Goal: Check status: Check status

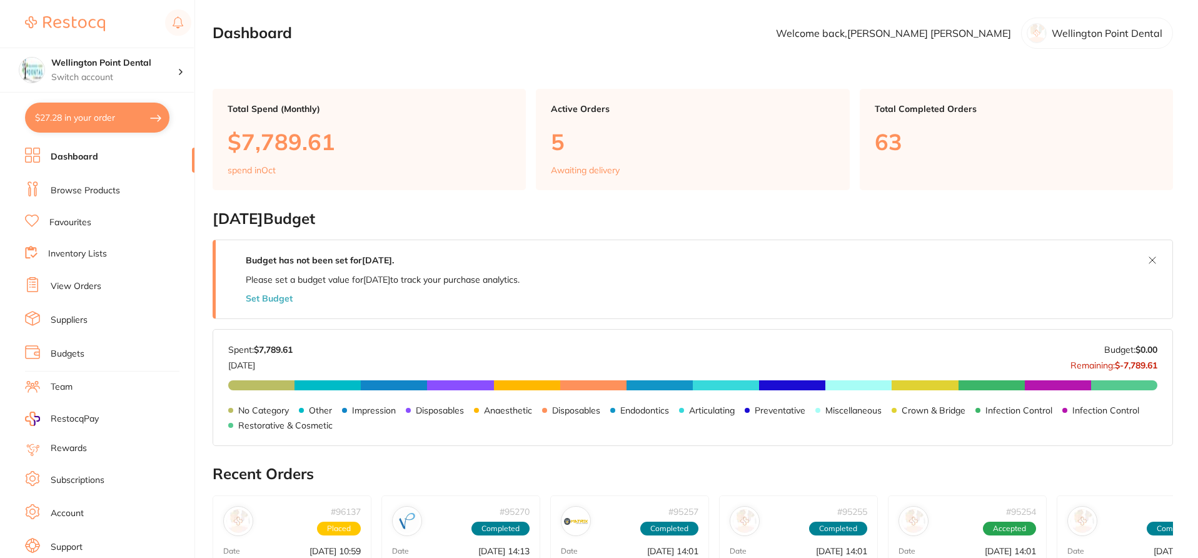
click at [94, 280] on link "View Orders" at bounding box center [76, 286] width 51 height 13
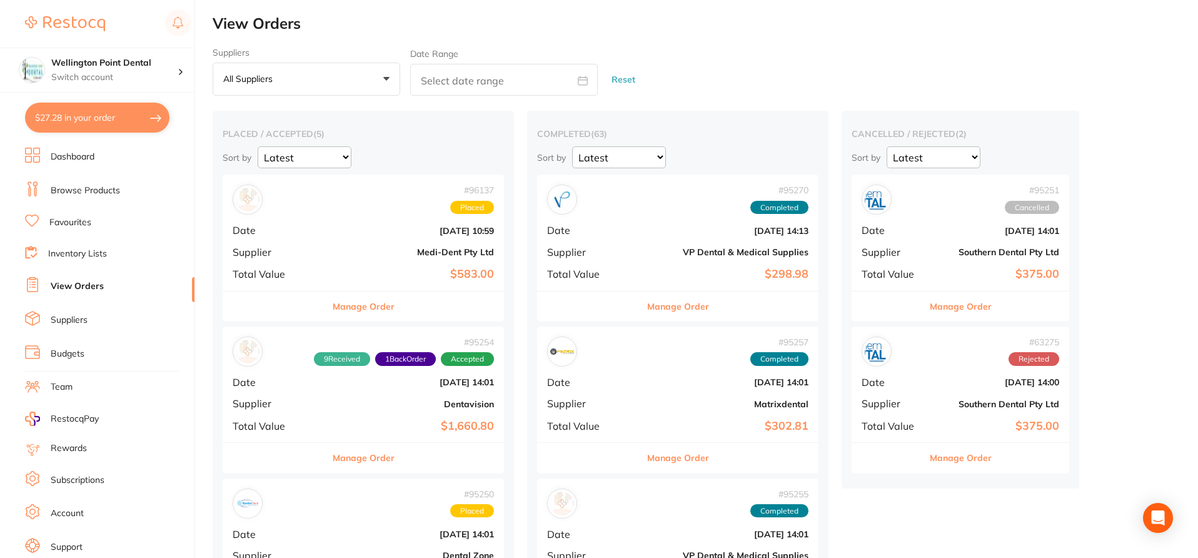
click at [343, 306] on button "Manage Order" at bounding box center [364, 306] width 62 height 30
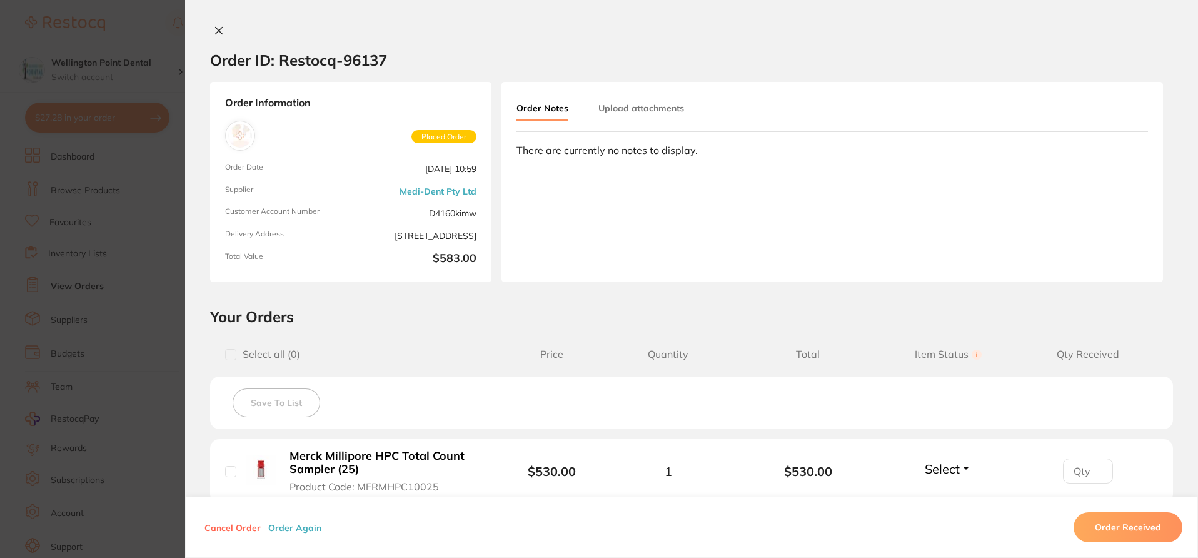
click at [525, 325] on h2 "Your Orders" at bounding box center [691, 316] width 963 height 19
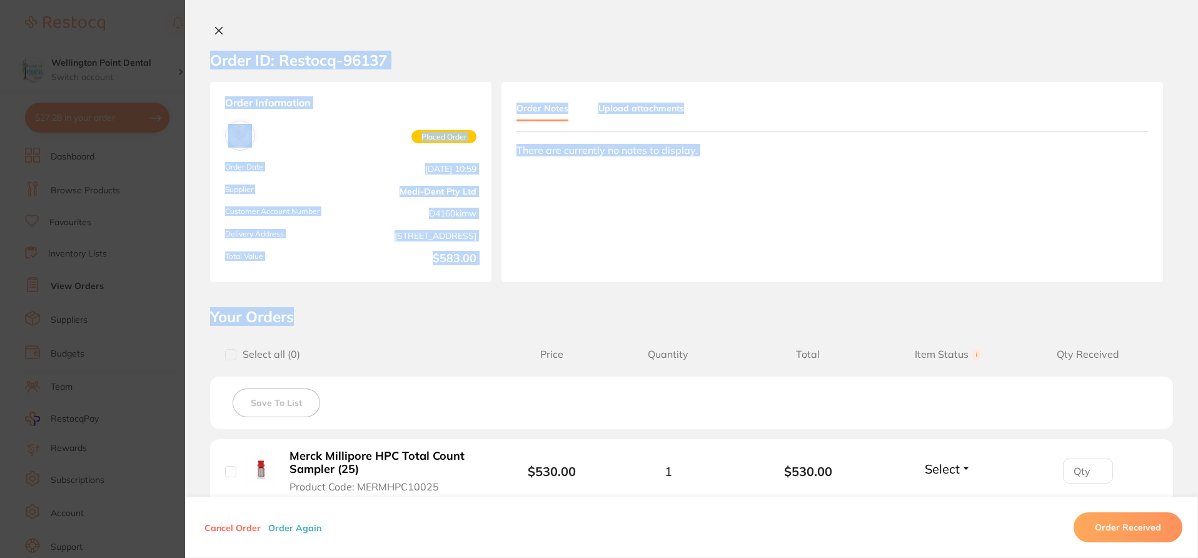
drag, startPoint x: 1195, startPoint y: 322, endPoint x: 1200, endPoint y: 400, distance: 78.4
click at [1198, 400] on html "$27.28 Wellington Point Dental Switch account Wellington Point Dental $27.28 in…" at bounding box center [599, 213] width 1198 height 558
click at [988, 308] on h2 "Your Orders" at bounding box center [691, 316] width 963 height 19
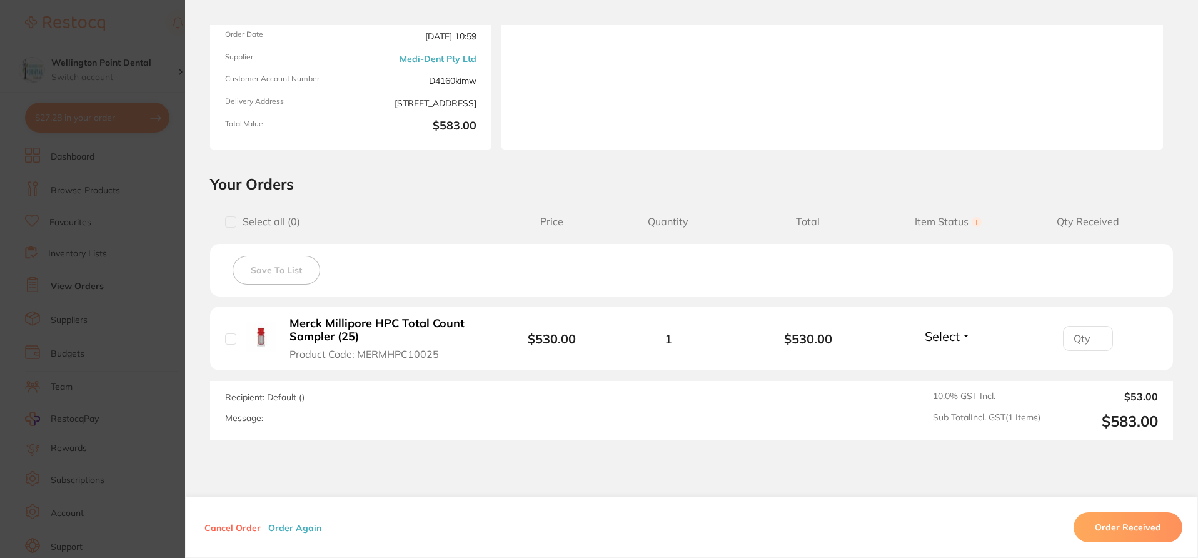
scroll to position [133, 0]
click at [323, 335] on b "Merck Millipore HPC Total Count Sampler (25)" at bounding box center [386, 329] width 193 height 26
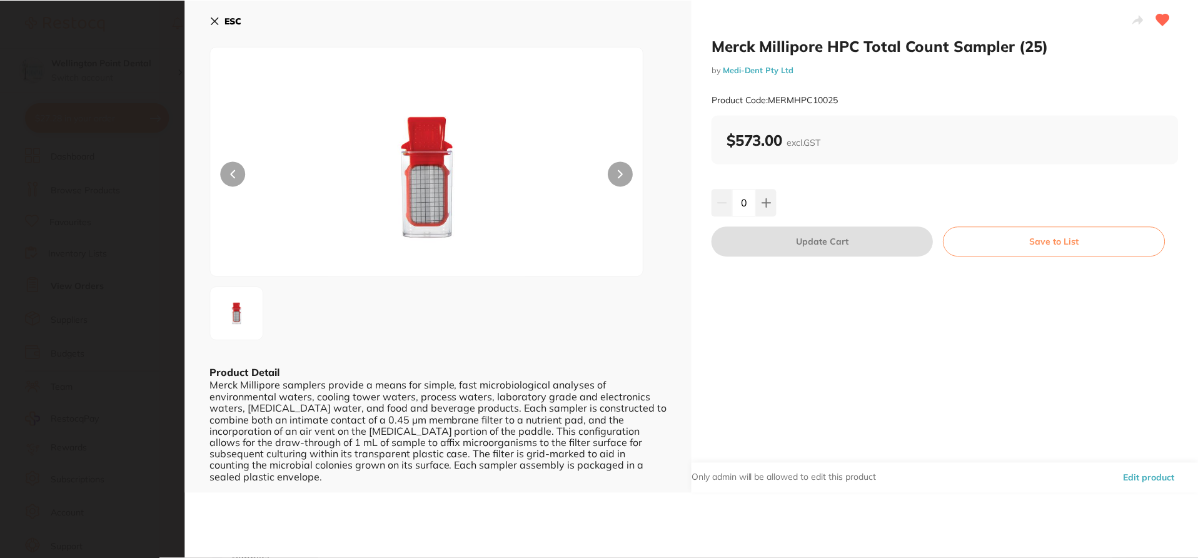
scroll to position [0, 0]
click at [1197, 198] on div "Merck Millipore HPC Total Count Sampler (25) by Medi-Dent Pty Ltd Product Code:…" at bounding box center [947, 246] width 508 height 493
click at [762, 69] on link "Medi-Dent Pty Ltd" at bounding box center [759, 69] width 71 height 10
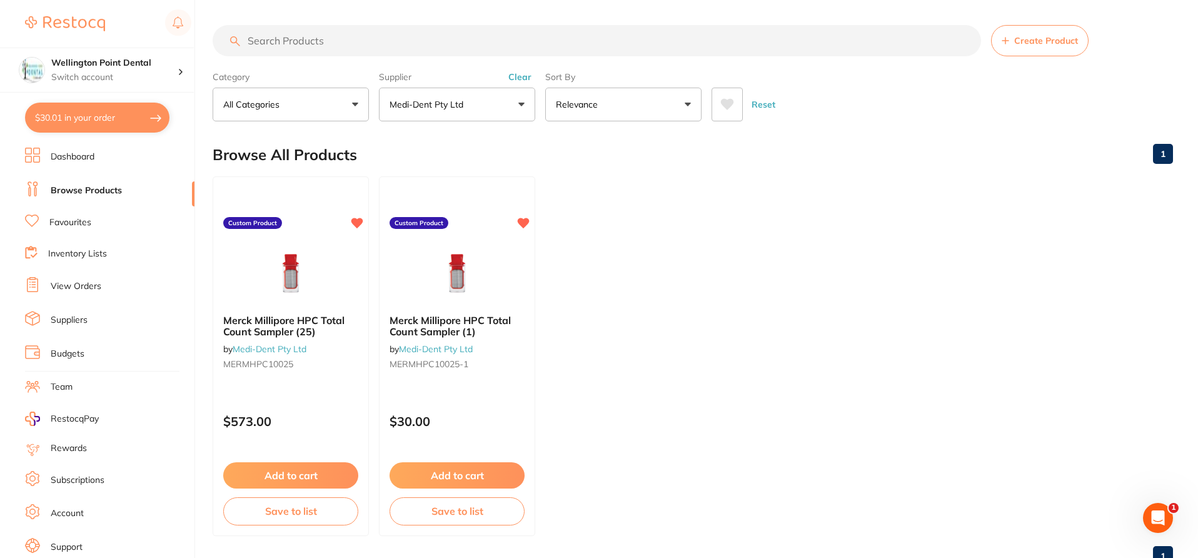
click at [98, 280] on link "View Orders" at bounding box center [76, 286] width 51 height 13
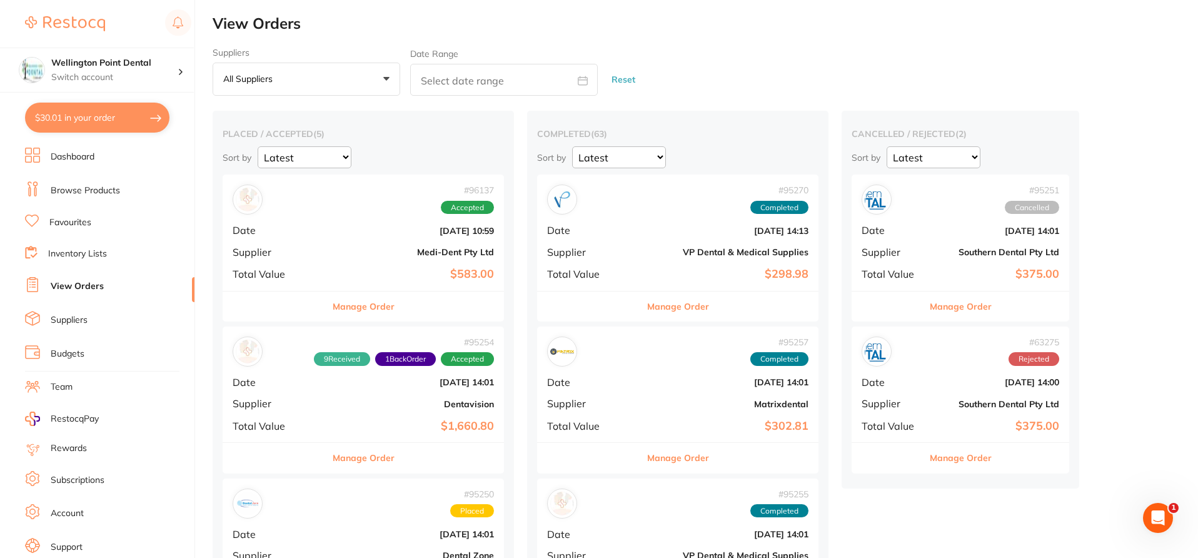
click at [364, 308] on button "Manage Order" at bounding box center [364, 306] width 62 height 30
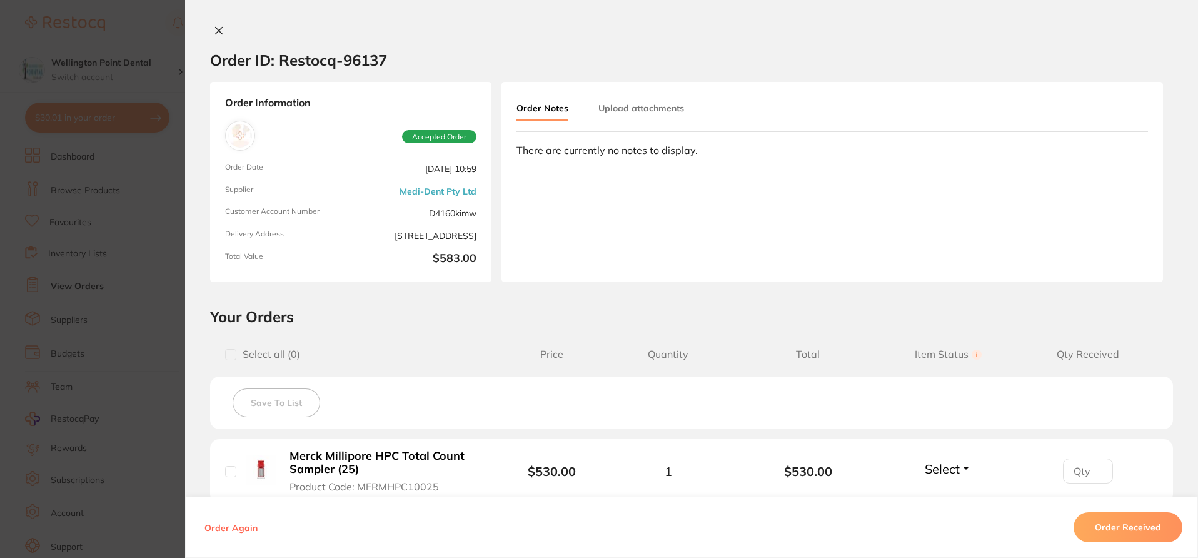
click at [1041, 320] on h2 "Your Orders" at bounding box center [691, 316] width 963 height 19
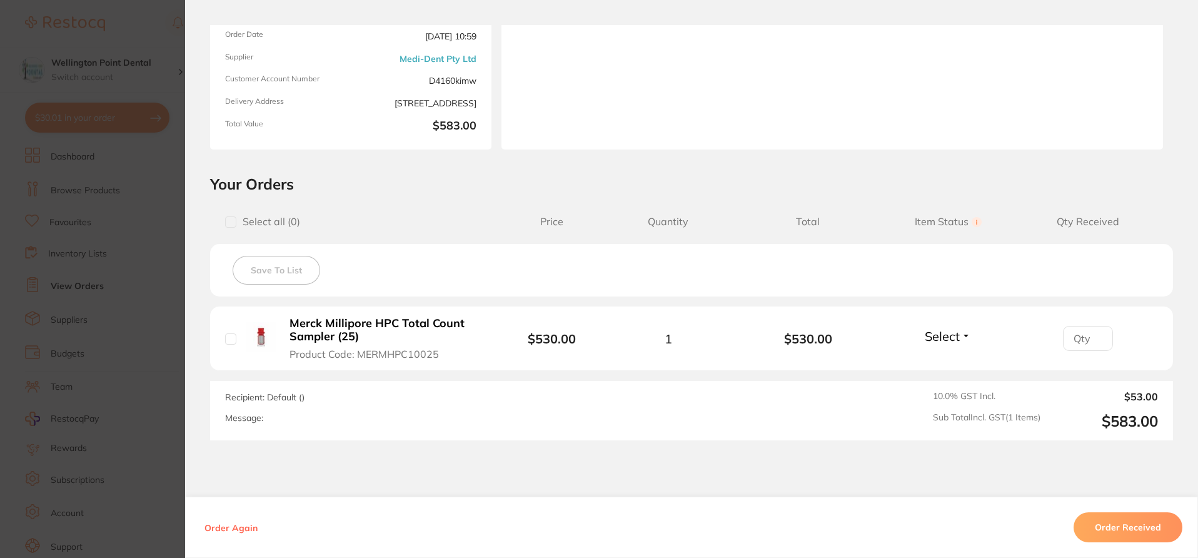
scroll to position [126, 0]
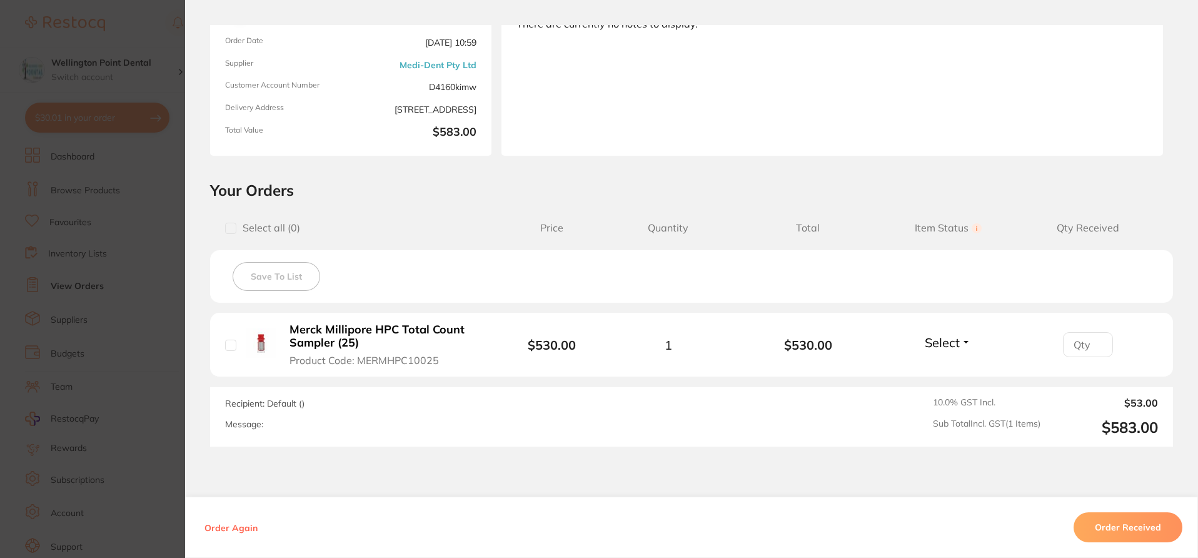
click at [147, 28] on section "Order ID: Restocq- 96137 Order Information Accepted Order Order Date Oct 8 2025…" at bounding box center [599, 279] width 1198 height 558
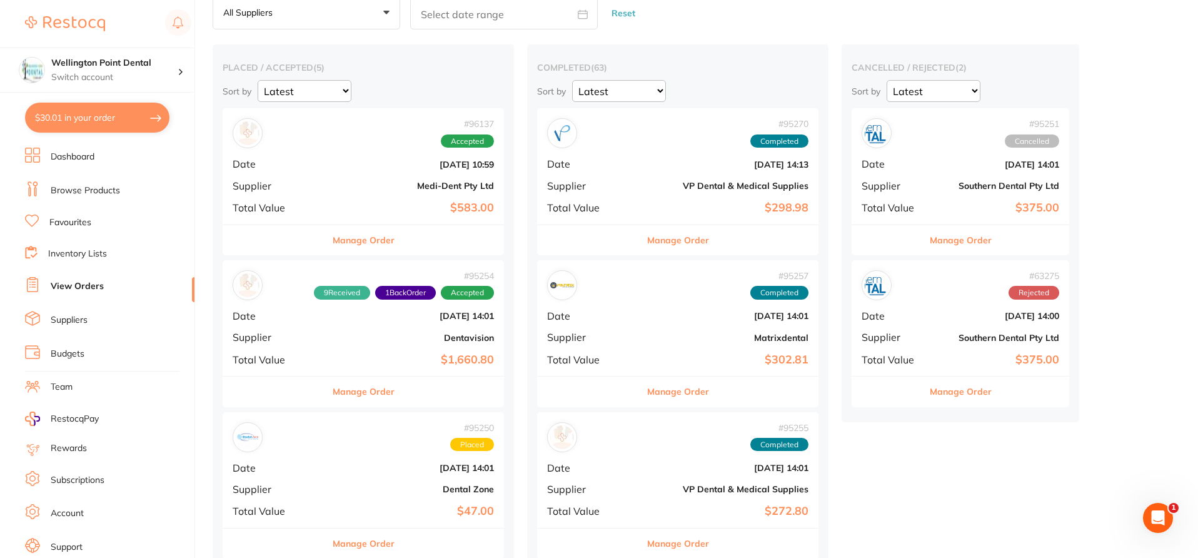
click at [375, 293] on span "1 Back Order" at bounding box center [405, 293] width 61 height 14
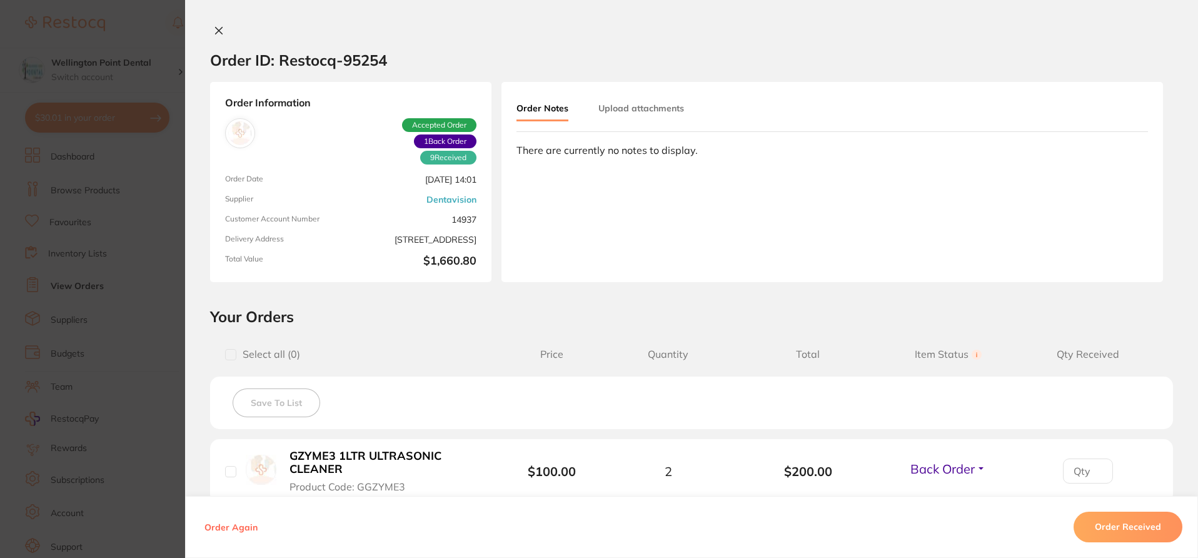
scroll to position [100, 0]
click at [452, 295] on div "Order ID: Restocq- 95254 Order Information 9 Received 1 Back Order Accepted Ord…" at bounding box center [691, 291] width 1013 height 533
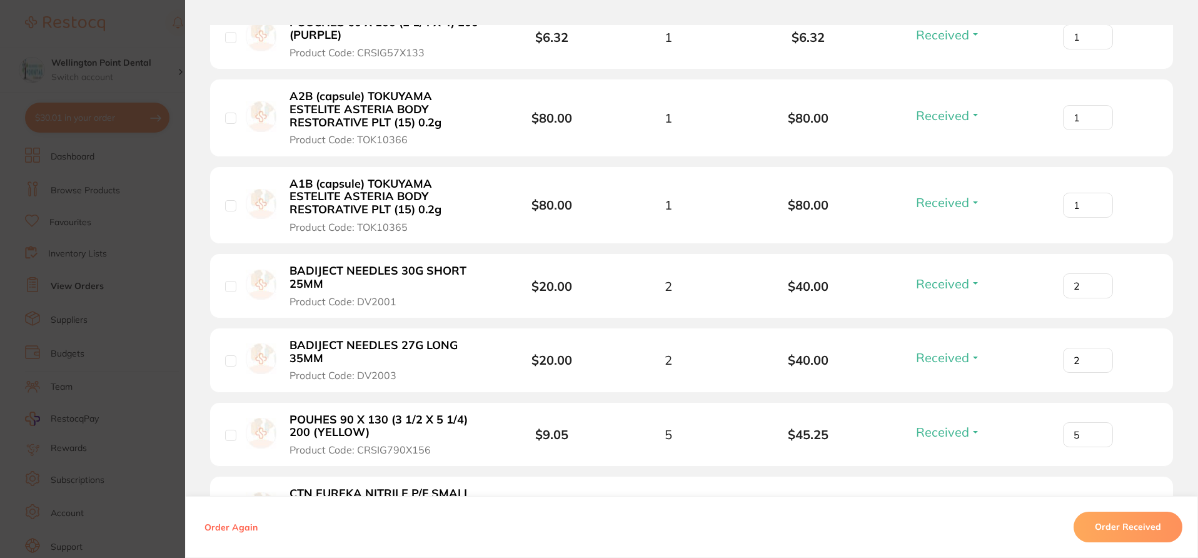
scroll to position [899, 0]
